Goal: Find specific page/section: Find specific page/section

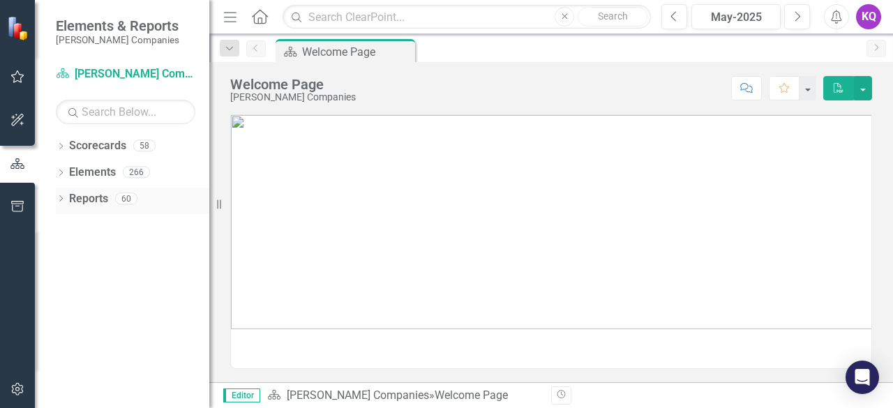
click at [61, 203] on icon "Dropdown" at bounding box center [61, 200] width 10 height 8
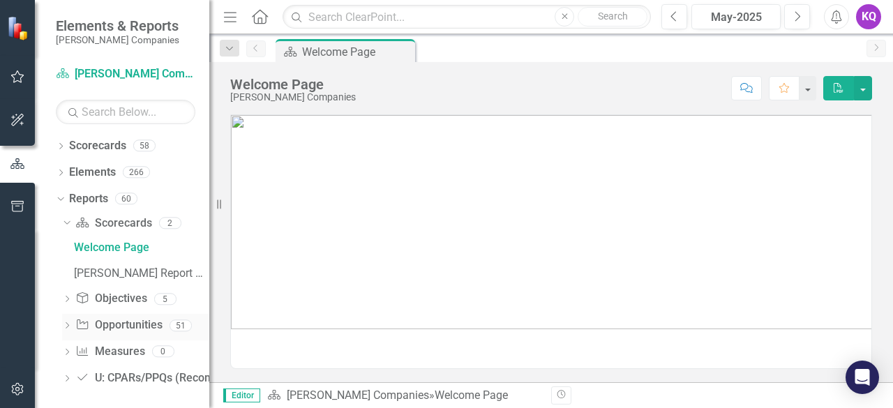
click at [64, 323] on icon "Dropdown" at bounding box center [67, 327] width 10 height 8
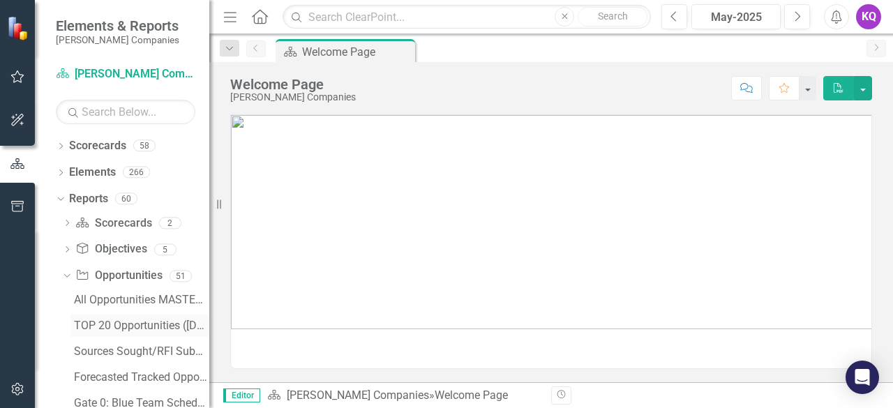
click at [103, 330] on div "TOP 20 Opportunities ([DATE] Process)" at bounding box center [141, 326] width 135 height 13
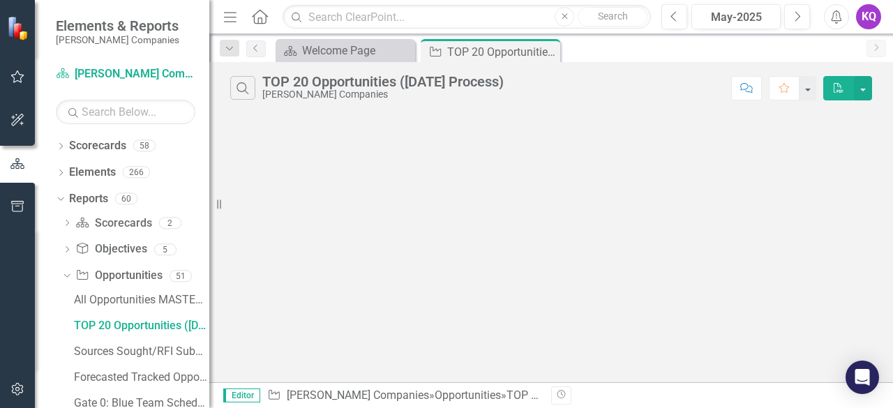
click at [227, 15] on icon "Menu" at bounding box center [230, 16] width 18 height 15
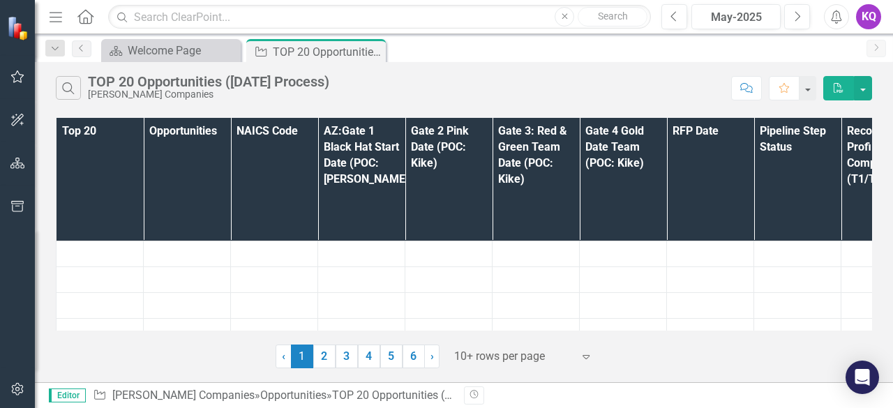
click at [514, 355] on div at bounding box center [513, 356] width 119 height 19
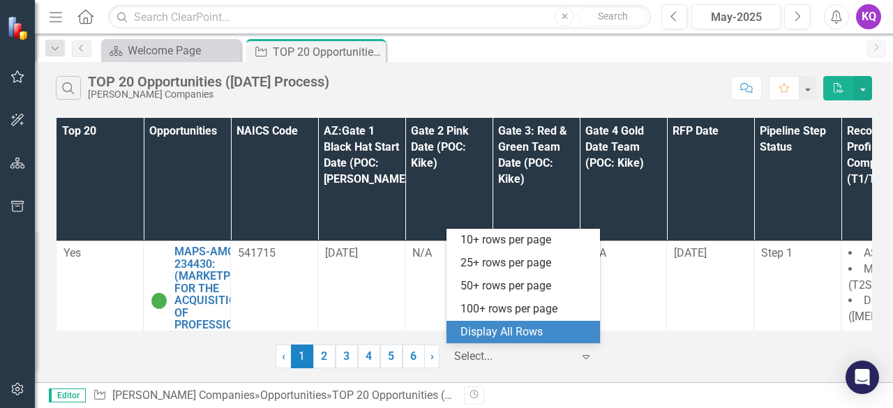
click at [508, 333] on div "Display All Rows" at bounding box center [525, 332] width 131 height 16
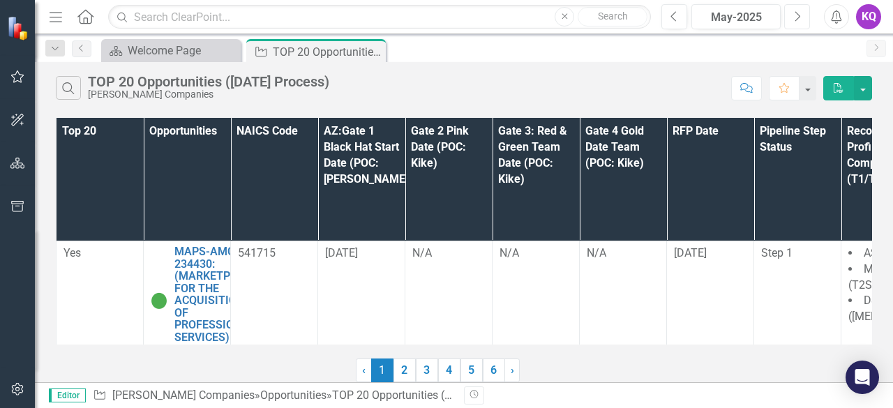
click at [799, 19] on icon "Next" at bounding box center [797, 16] width 8 height 13
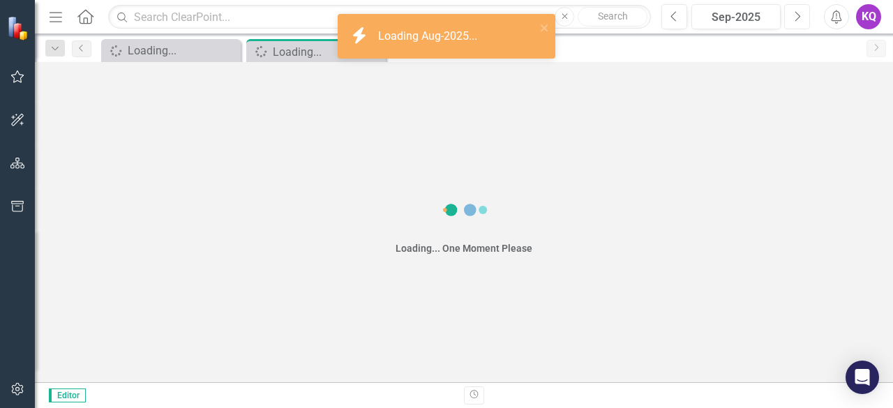
click at [799, 19] on icon "Next" at bounding box center [797, 16] width 8 height 13
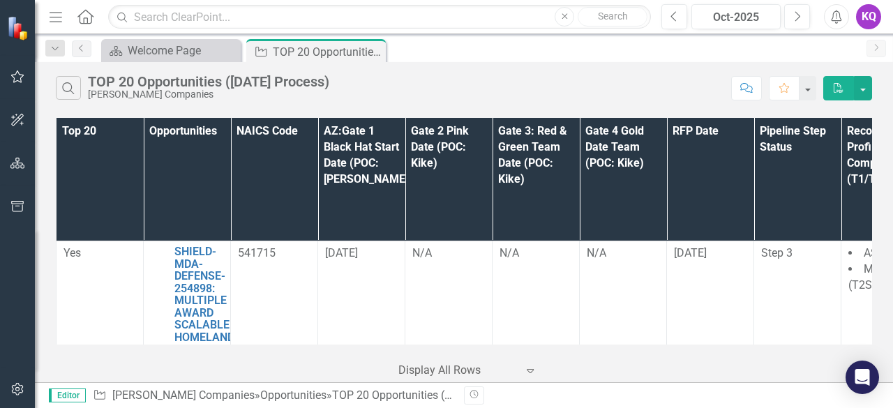
scroll to position [818, 428]
